Goal: Navigation & Orientation: Find specific page/section

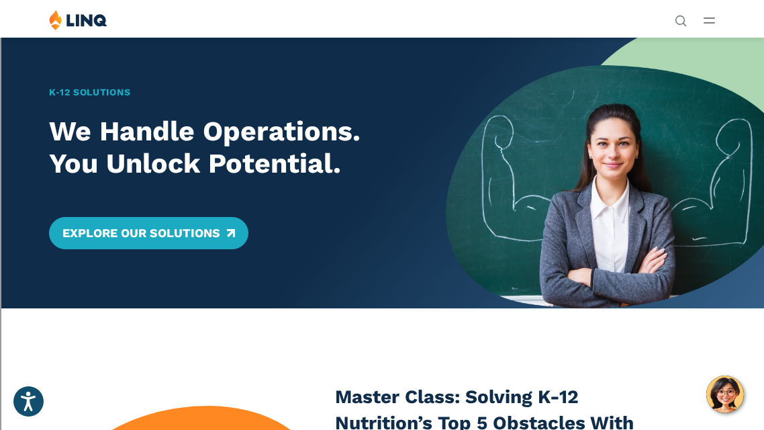
click at [712, 19] on icon "Open Main Menu" at bounding box center [709, 20] width 11 height 6
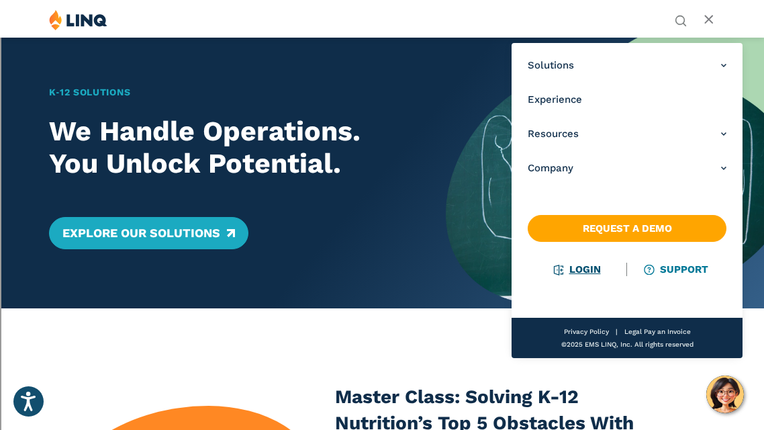
click at [586, 267] on link "Login" at bounding box center [578, 269] width 46 height 12
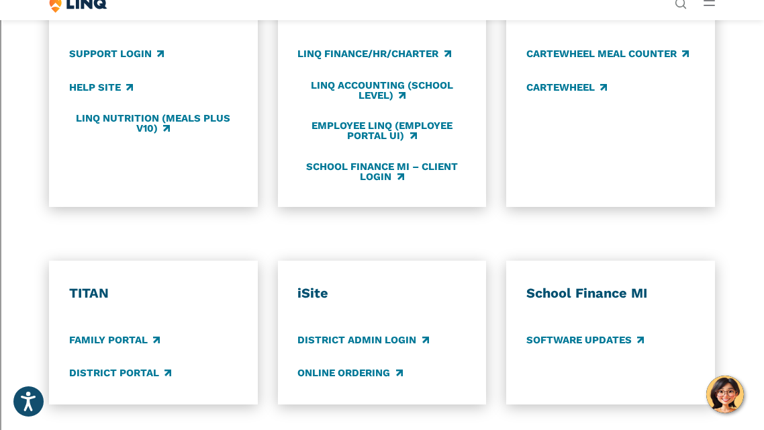
scroll to position [805, 0]
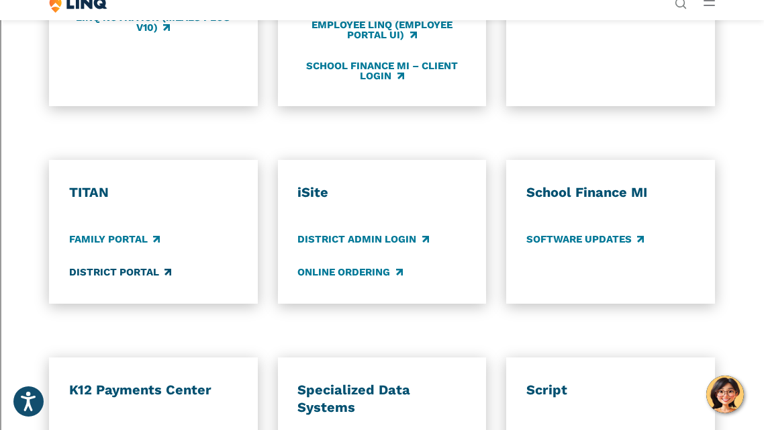
click at [129, 269] on link "District Portal" at bounding box center [120, 272] width 102 height 15
